Goal: Navigation & Orientation: Find specific page/section

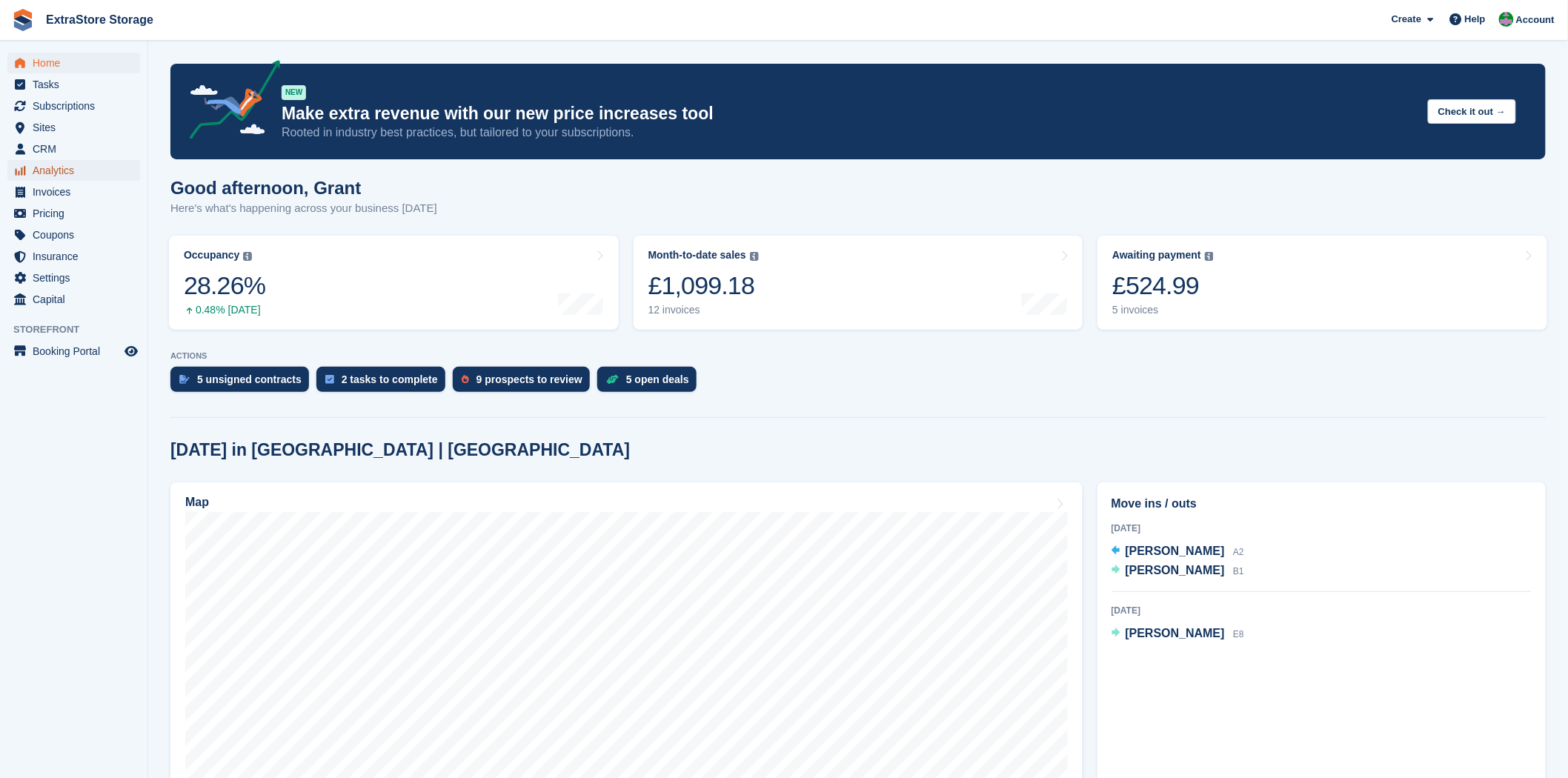
click at [58, 173] on span "Analytics" at bounding box center [77, 170] width 89 height 21
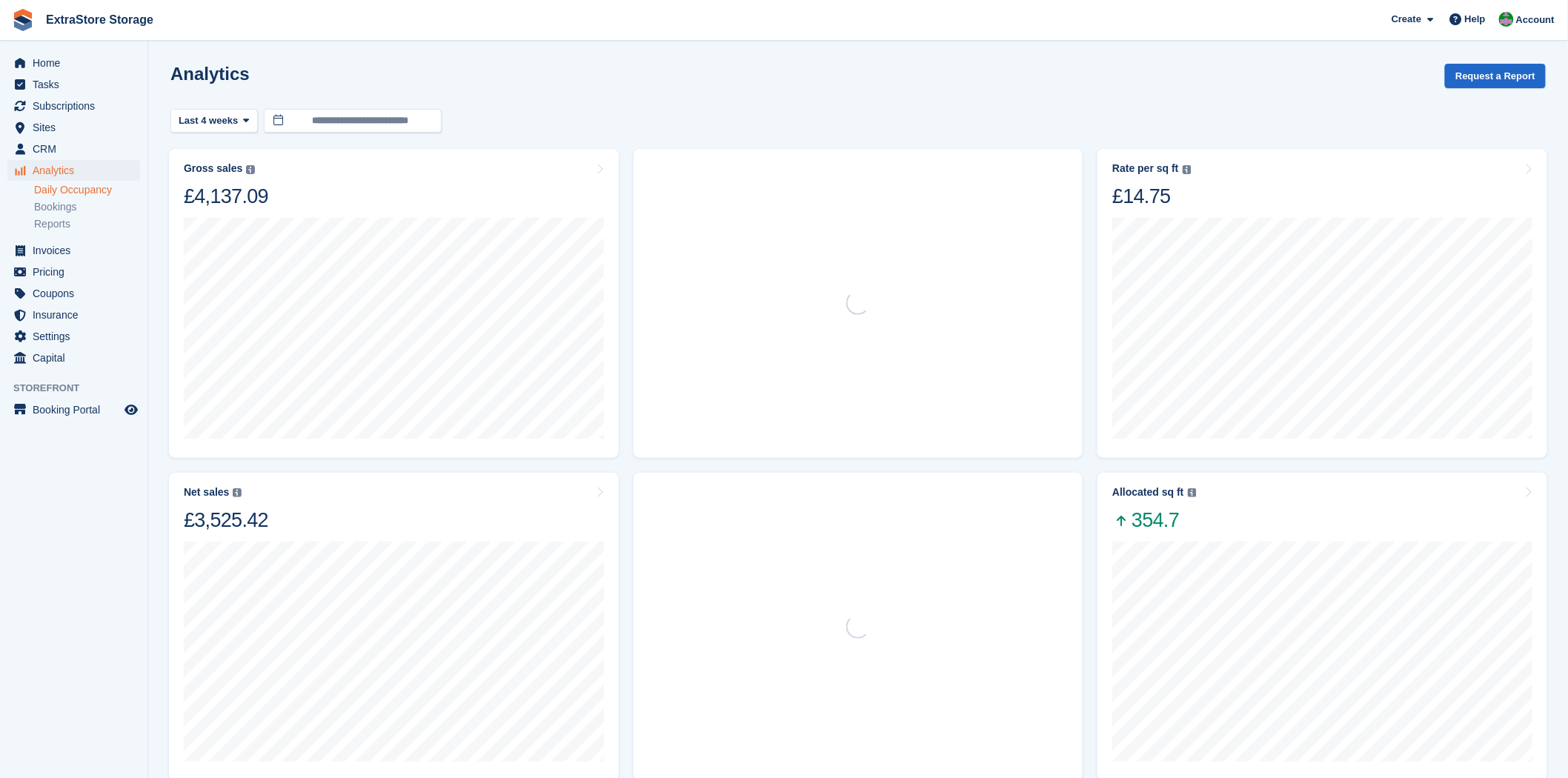
click at [73, 191] on link "Daily Occupancy" at bounding box center [88, 190] width 106 height 14
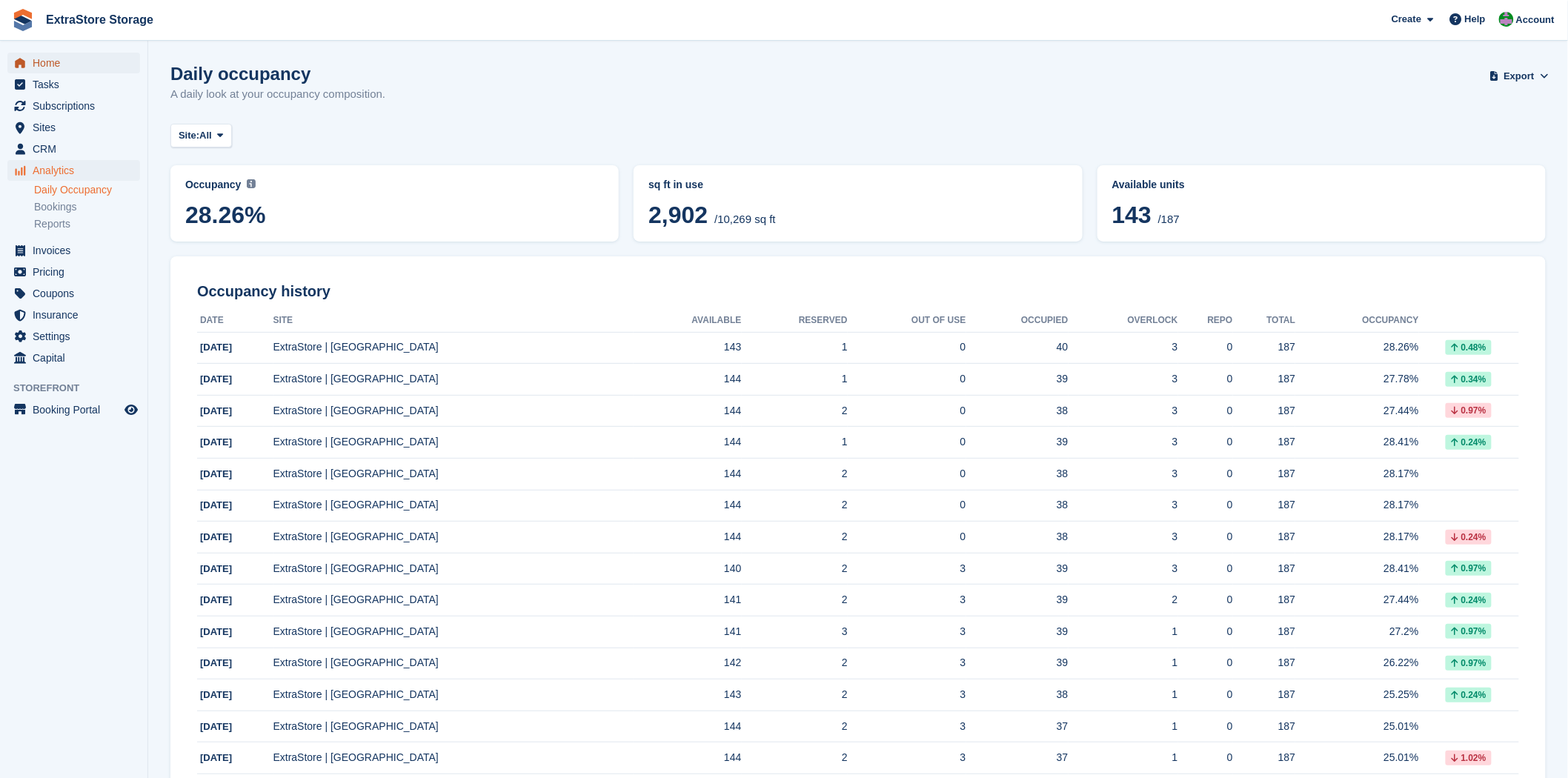
click at [63, 61] on span "Home" at bounding box center [77, 63] width 89 height 21
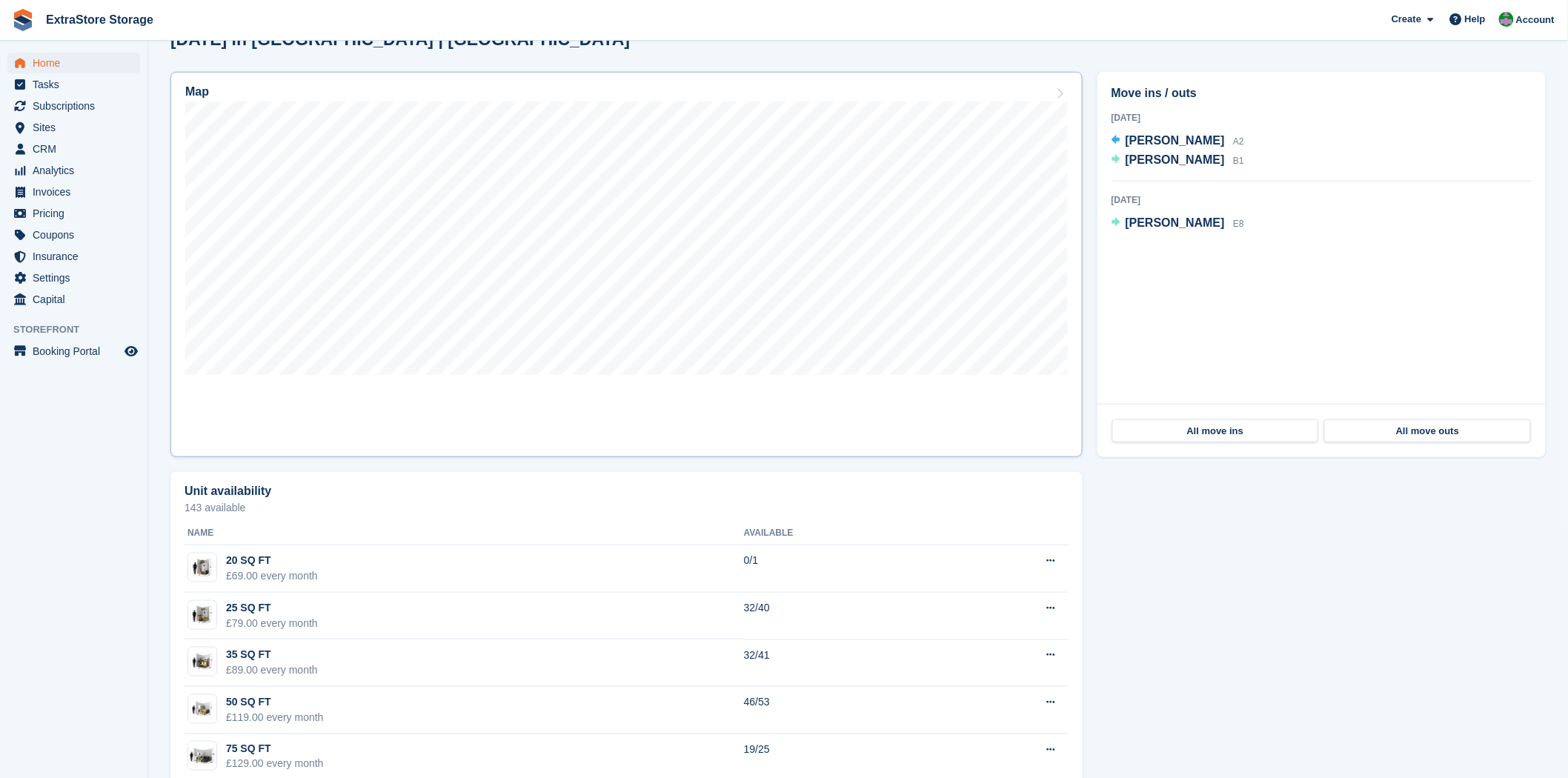
scroll to position [411, 0]
click at [66, 168] on span "Analytics" at bounding box center [77, 170] width 89 height 21
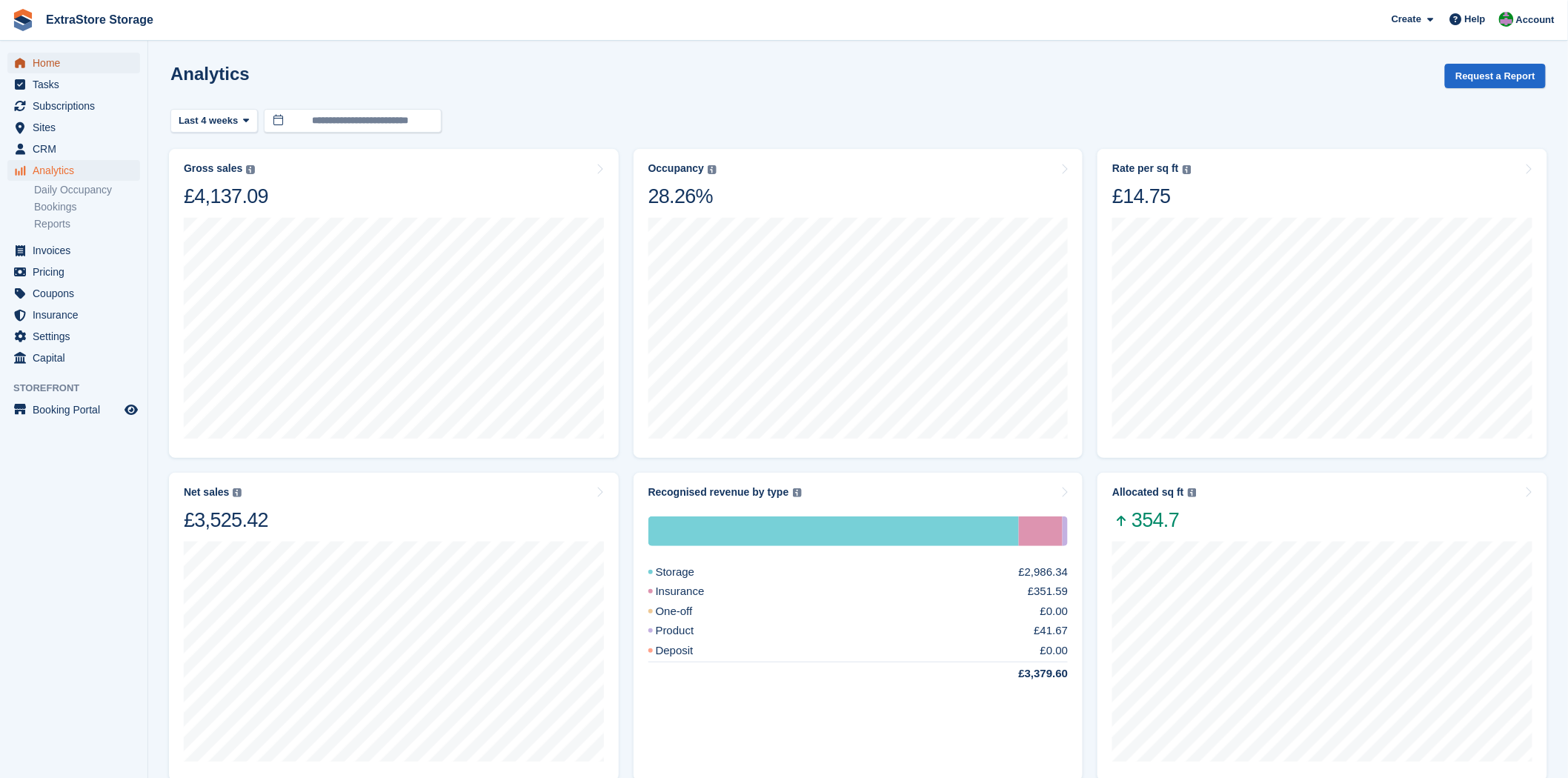
click at [47, 63] on span "Home" at bounding box center [77, 63] width 89 height 21
